Goal: Register for event/course

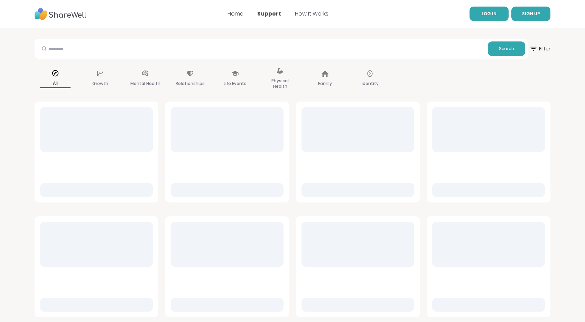
click at [500, 15] on link "LOG IN" at bounding box center [489, 14] width 39 height 15
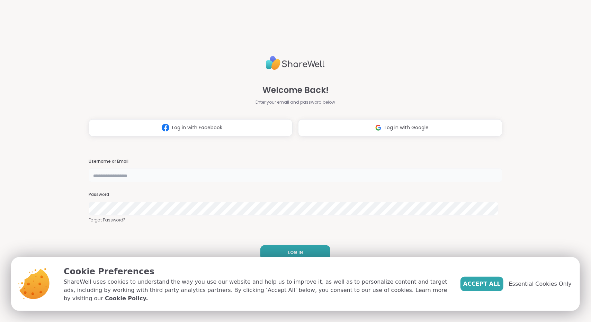
type input "**********"
click at [488, 292] on button "Accept All" at bounding box center [481, 284] width 43 height 15
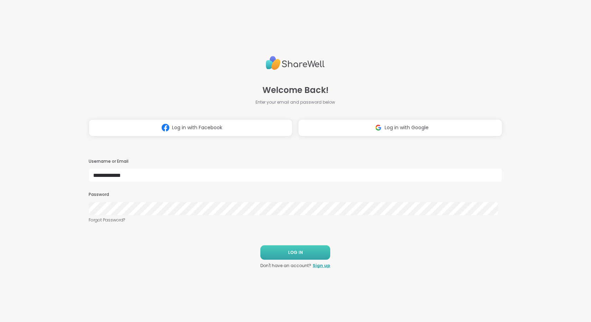
click at [310, 253] on button "LOG IN" at bounding box center [295, 253] width 70 height 15
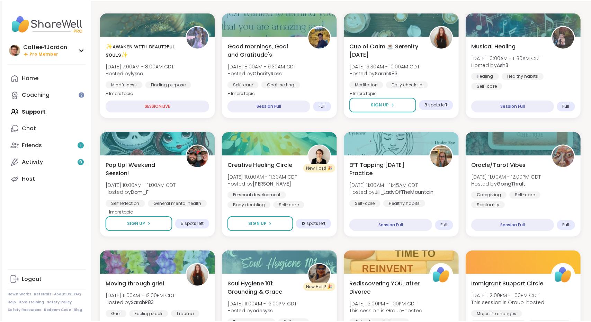
scroll to position [101, 0]
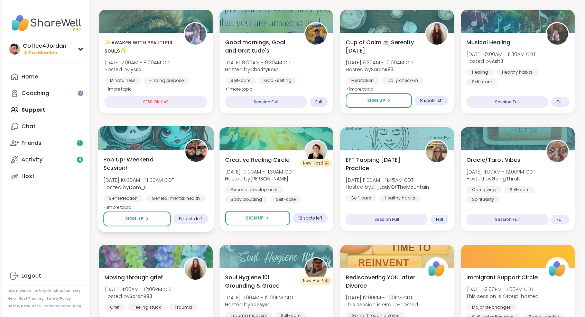
click at [188, 173] on div "Pop Up! Weekend Session! [PERSON_NAME][DATE] 10:00AM - 11:00AM CDT Hosted by Do…" at bounding box center [155, 183] width 105 height 56
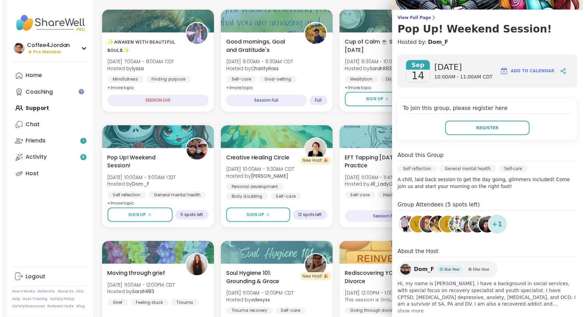
scroll to position [59, 0]
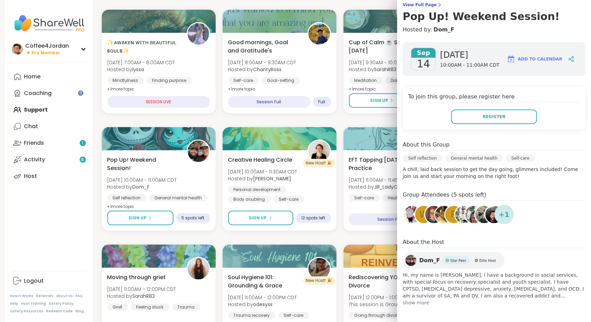
click at [566, 238] on h4 "About the Host" at bounding box center [493, 243] width 183 height 10
click at [496, 121] on button "Register" at bounding box center [494, 117] width 86 height 15
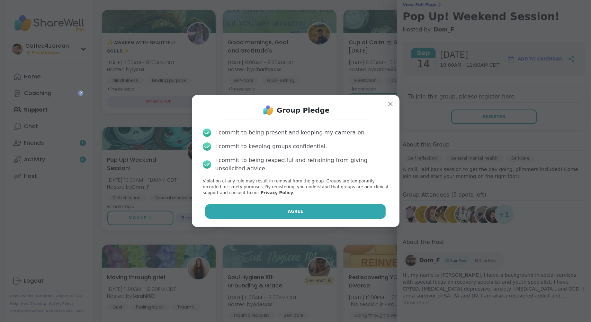
click at [337, 211] on button "Agree" at bounding box center [295, 211] width 180 height 15
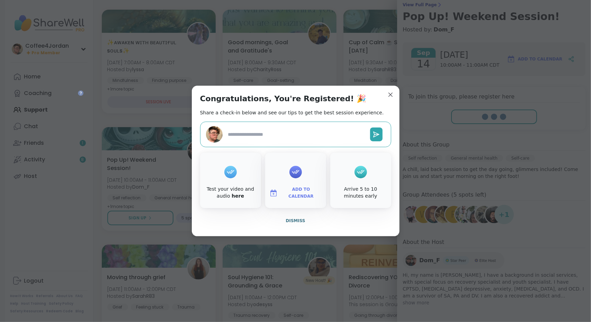
type textarea "*"
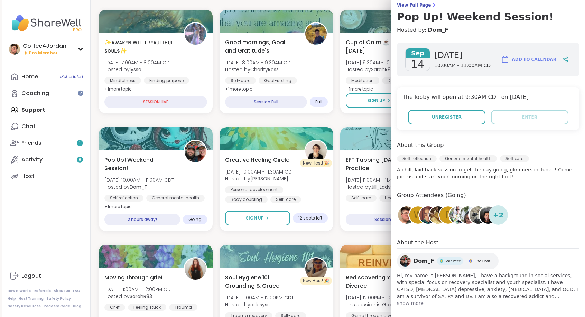
scroll to position [0, 0]
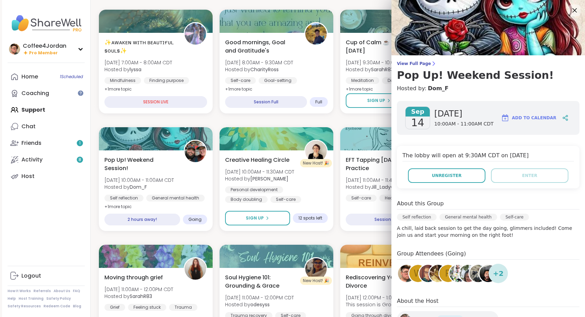
click at [570, 12] on icon at bounding box center [574, 10] width 9 height 9
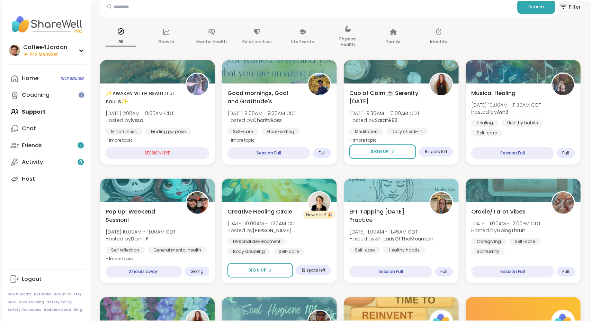
scroll to position [82, 0]
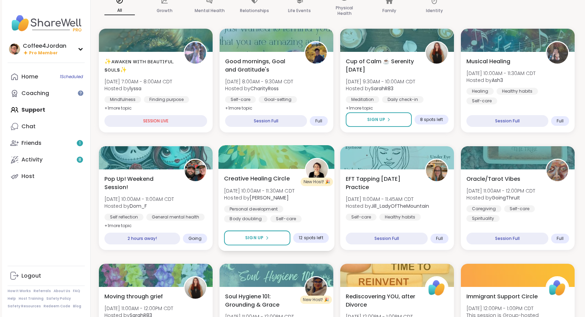
click at [295, 198] on span "Hosted by [PERSON_NAME]" at bounding box center [259, 197] width 71 height 7
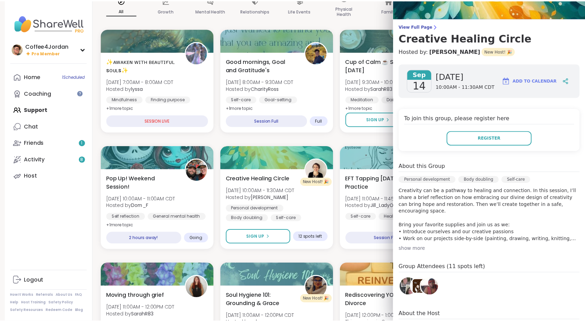
scroll to position [0, 0]
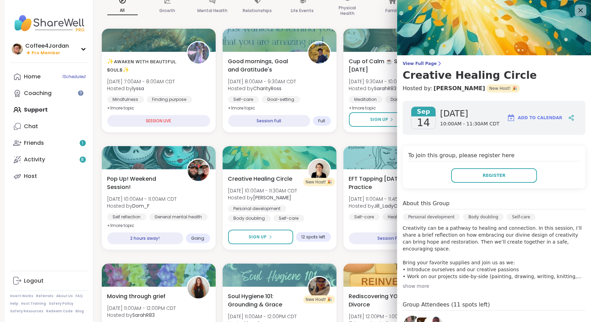
click at [576, 7] on icon at bounding box center [580, 10] width 9 height 9
